Goal: Transaction & Acquisition: Download file/media

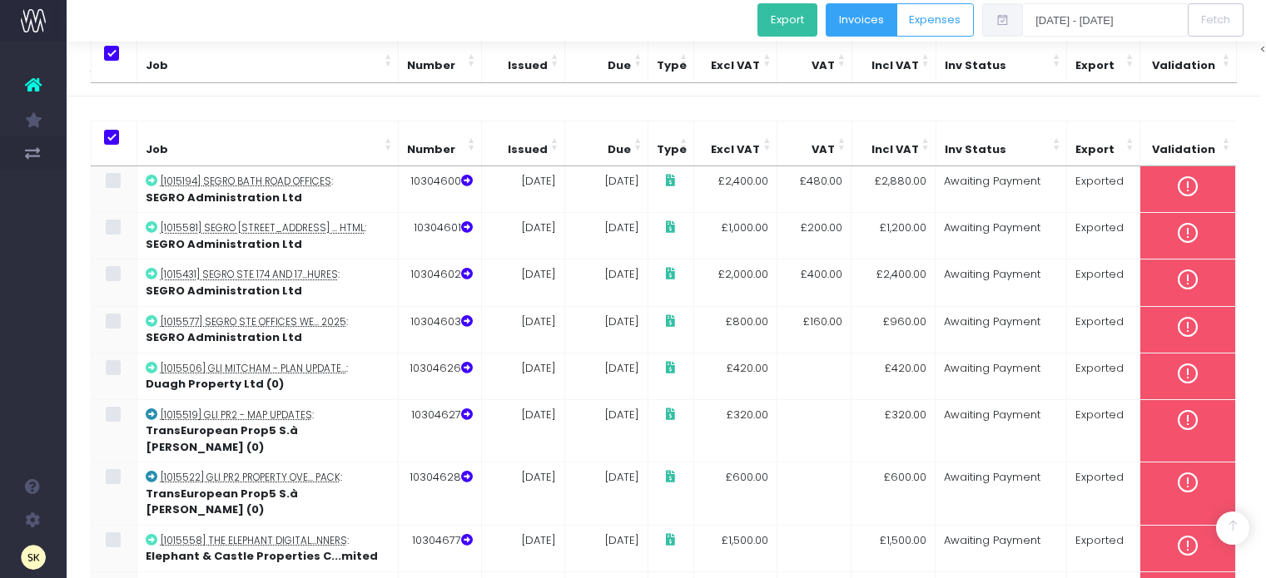
scroll to position [277, 0]
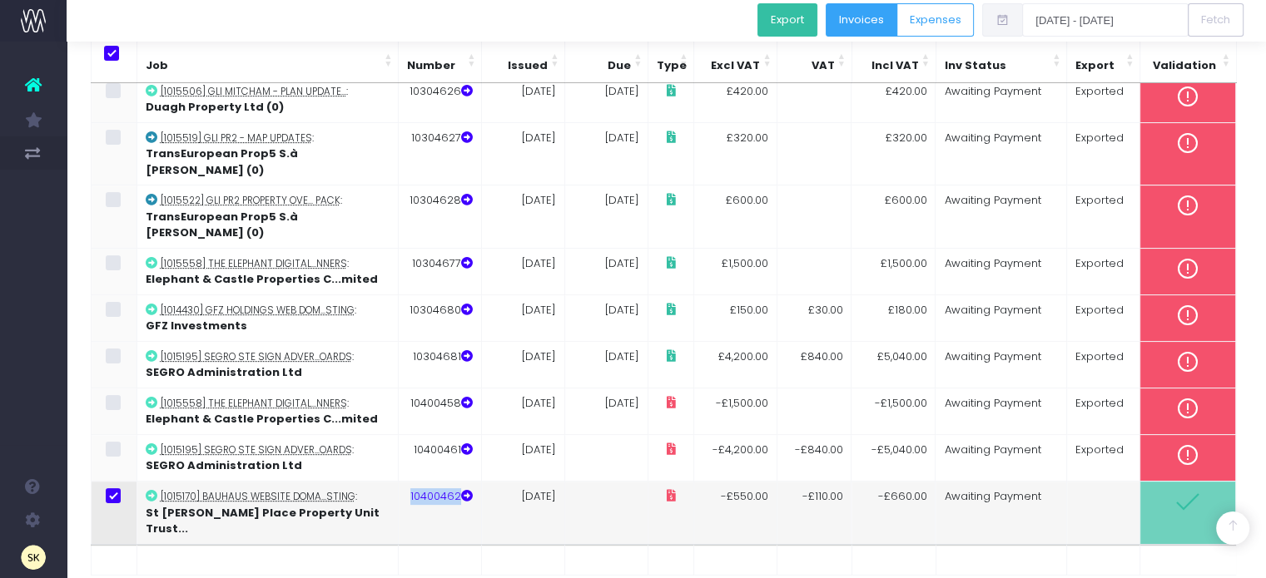
drag, startPoint x: 409, startPoint y: 461, endPoint x: 459, endPoint y: 463, distance: 49.1
click at [459, 481] on td "10400462" at bounding box center [439, 512] width 83 height 62
copy td "10400462"
drag, startPoint x: 347, startPoint y: 457, endPoint x: 160, endPoint y: 459, distance: 187.2
click at [161, 490] on abbr "[1015170] Bauhaus website doma...sting" at bounding box center [258, 496] width 195 height 13
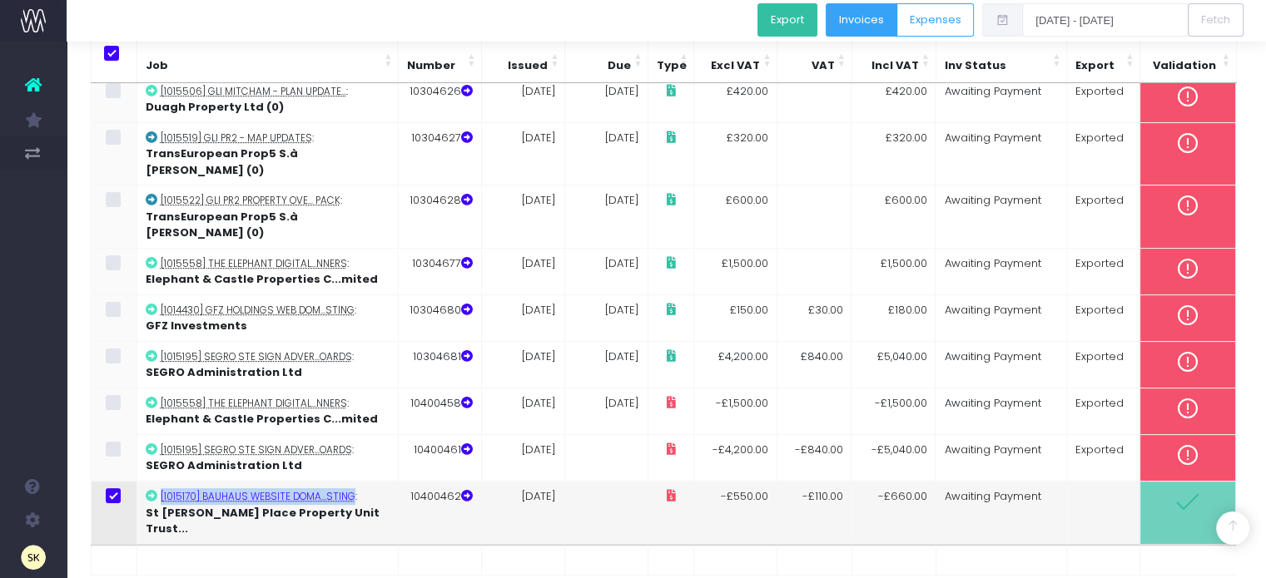
copy abbr "[1015170] Bauhaus website doma...sting"
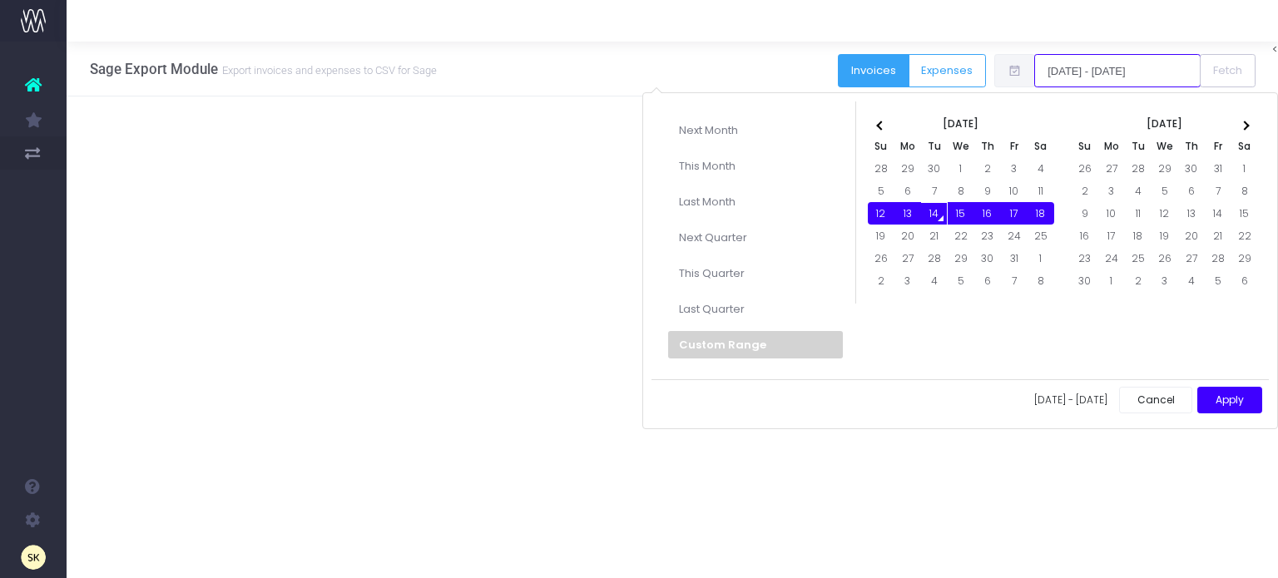
click at [1108, 69] on input "[DATE] - [DATE]" at bounding box center [1117, 70] width 166 height 33
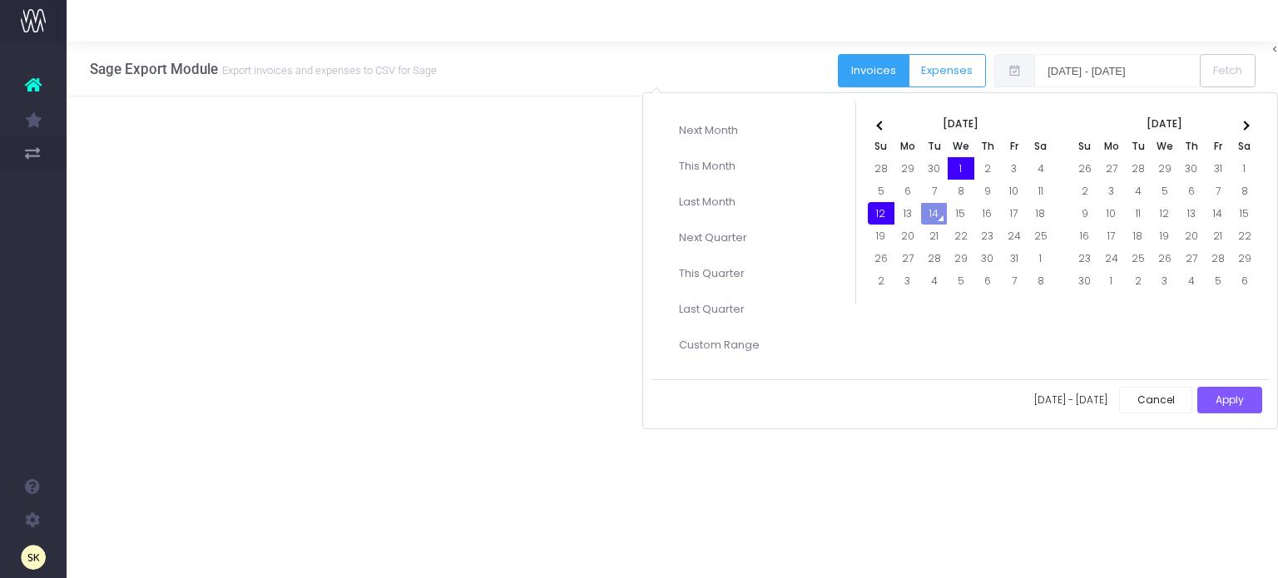
drag, startPoint x: 877, startPoint y: 208, endPoint x: 955, endPoint y: 162, distance: 90.6
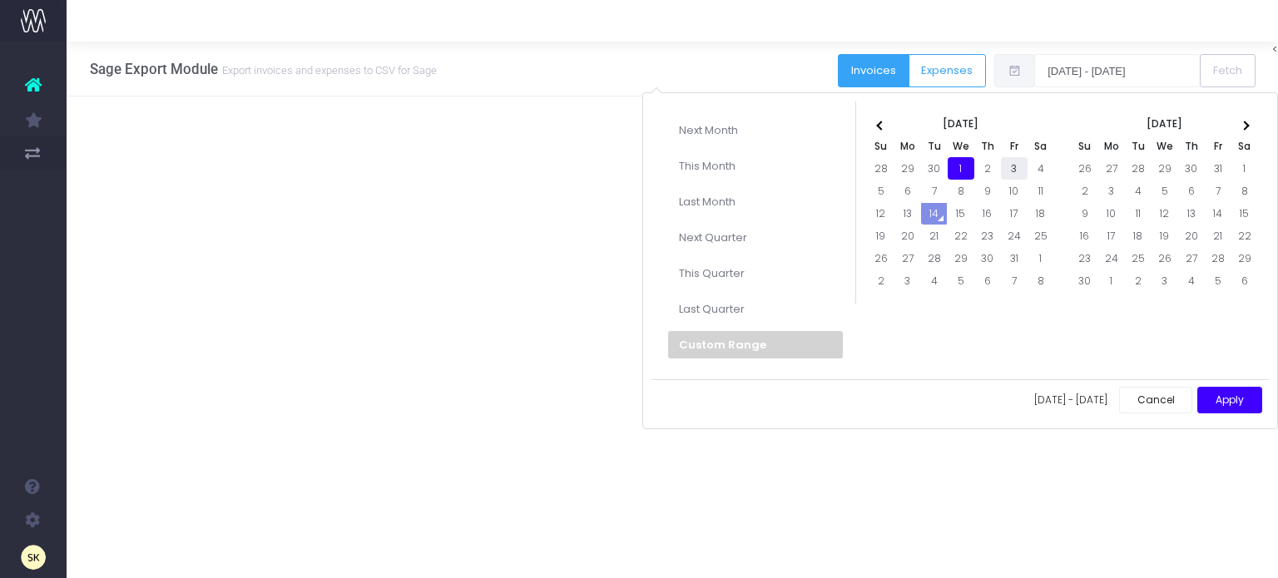
drag, startPoint x: 955, startPoint y: 162, endPoint x: 1012, endPoint y: 168, distance: 56.9
drag, startPoint x: 951, startPoint y: 166, endPoint x: 1002, endPoint y: 172, distance: 51.1
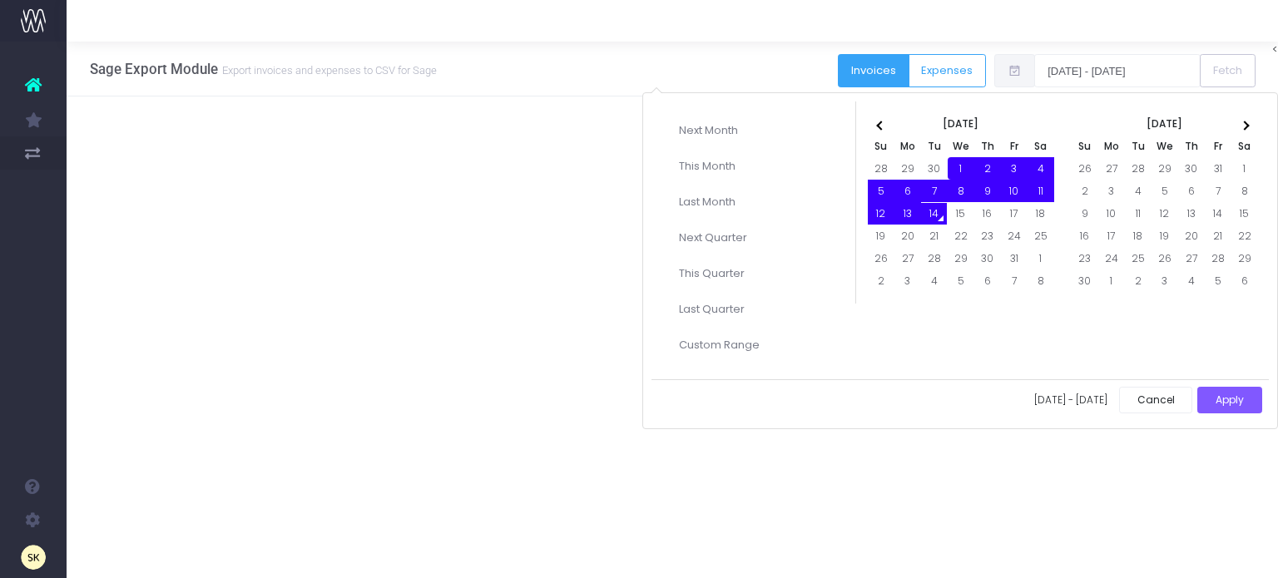
drag, startPoint x: 965, startPoint y: 165, endPoint x: 933, endPoint y: 209, distance: 54.8
click at [1226, 395] on button "Apply" at bounding box center [1229, 400] width 65 height 27
type input "[DATE] - [DATE]"
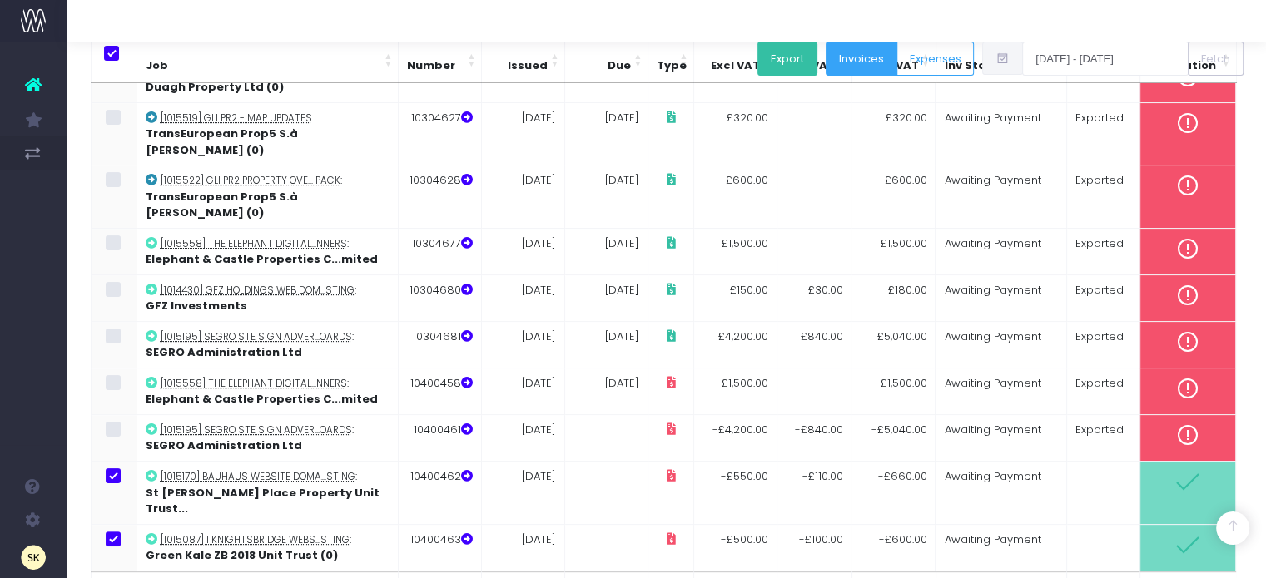
scroll to position [323, 0]
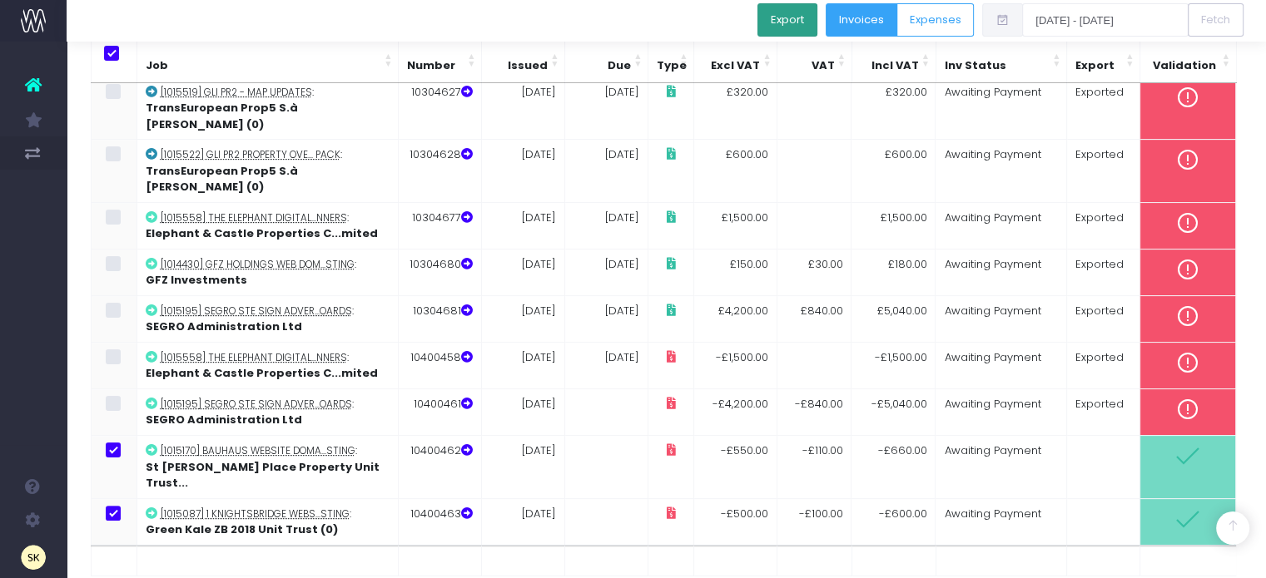
click at [786, 16] on button "Export" at bounding box center [787, 19] width 60 height 33
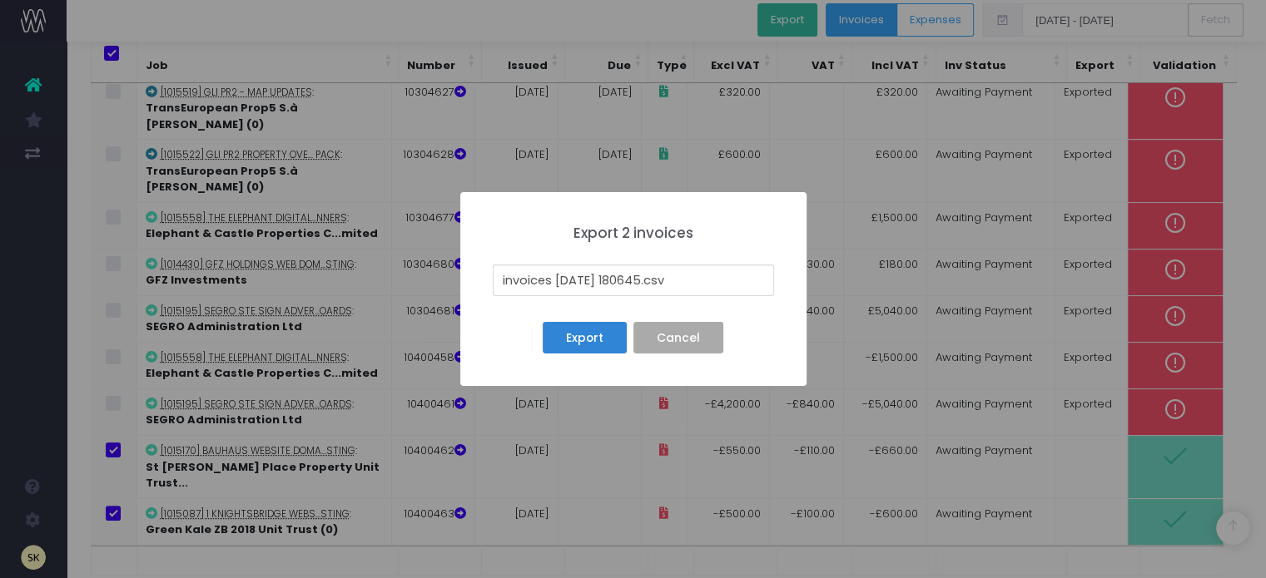
drag, startPoint x: 649, startPoint y: 279, endPoint x: 489, endPoint y: 272, distance: 159.9
click at [489, 272] on div "× Export 2 invoices invoices [DATE] 180645.csv Export No Cancel" at bounding box center [633, 289] width 346 height 194
type input "[DATE].csv"
click at [589, 337] on button "Export" at bounding box center [584, 338] width 83 height 32
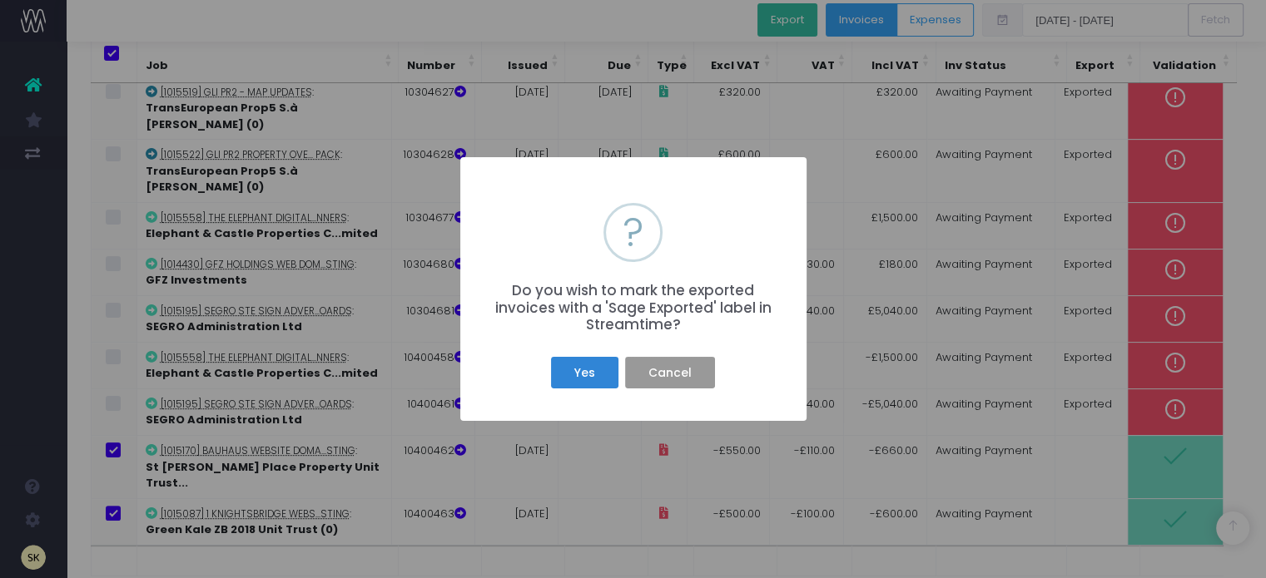
click at [693, 367] on button "Cancel" at bounding box center [669, 373] width 89 height 32
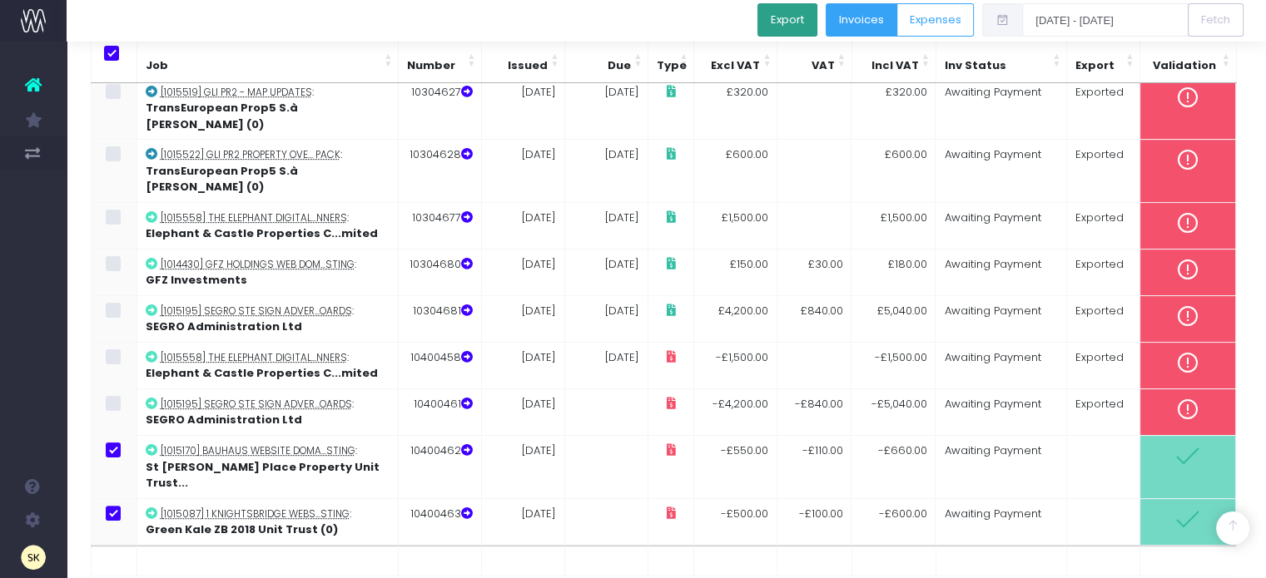
click at [805, 16] on button "Export" at bounding box center [787, 19] width 60 height 33
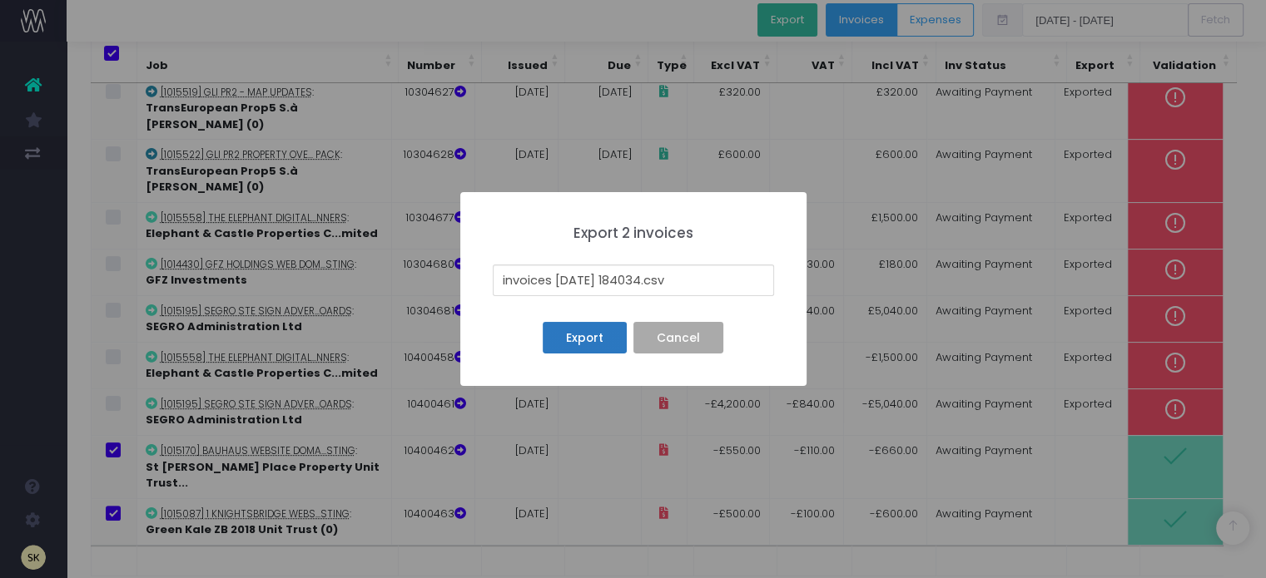
click at [580, 335] on button "Export" at bounding box center [584, 338] width 83 height 32
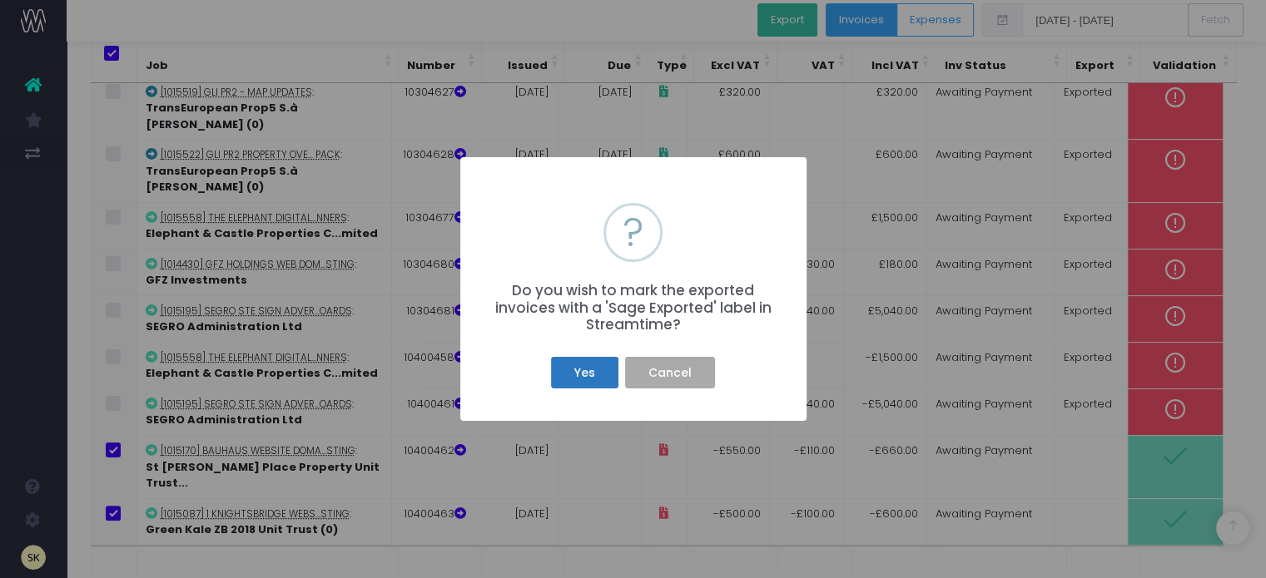
click at [595, 372] on button "Yes" at bounding box center [584, 373] width 67 height 32
